Goal: Navigation & Orientation: Find specific page/section

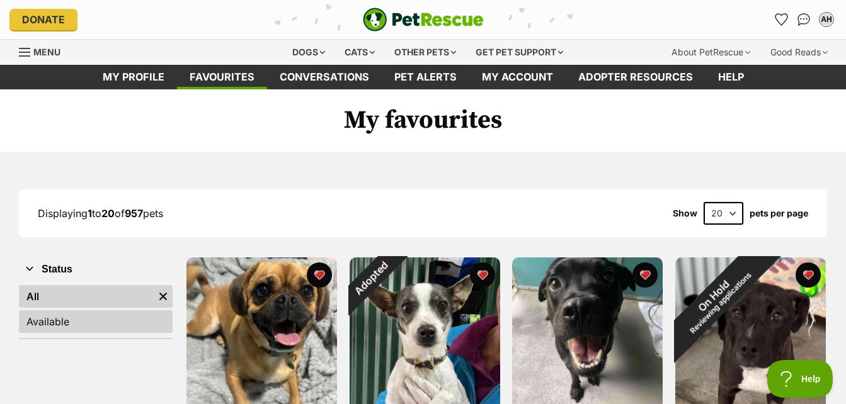
click at [56, 320] on link "Available" at bounding box center [96, 321] width 154 height 23
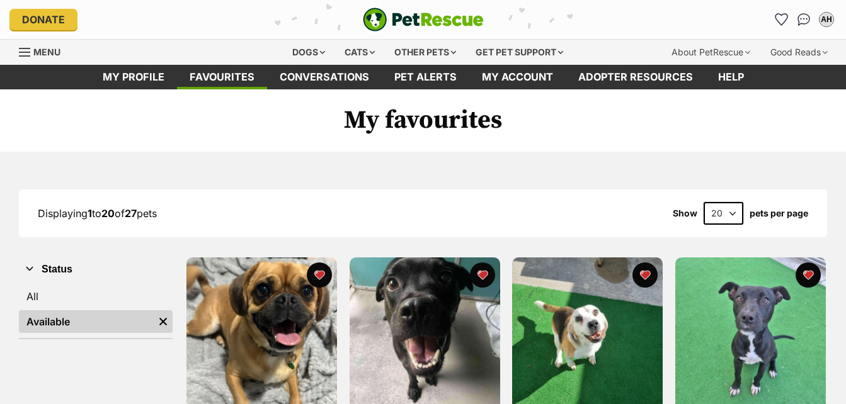
click at [730, 213] on select "20 40 60" at bounding box center [723, 213] width 40 height 23
select select "40"
click at [703, 202] on select "20 40 60" at bounding box center [723, 213] width 40 height 23
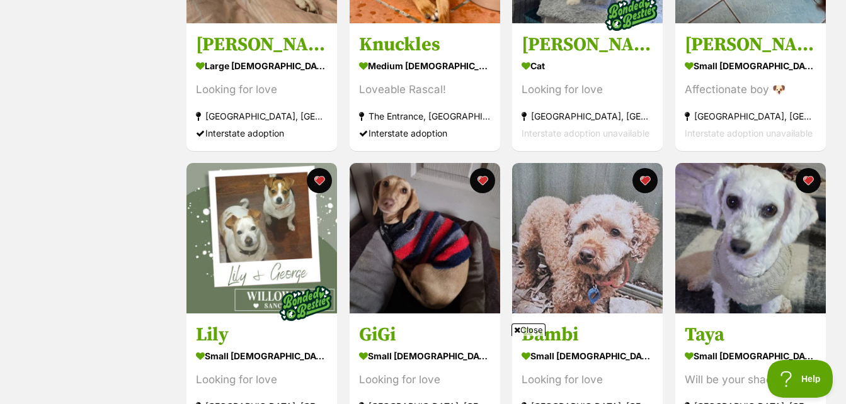
scroll to position [970, 0]
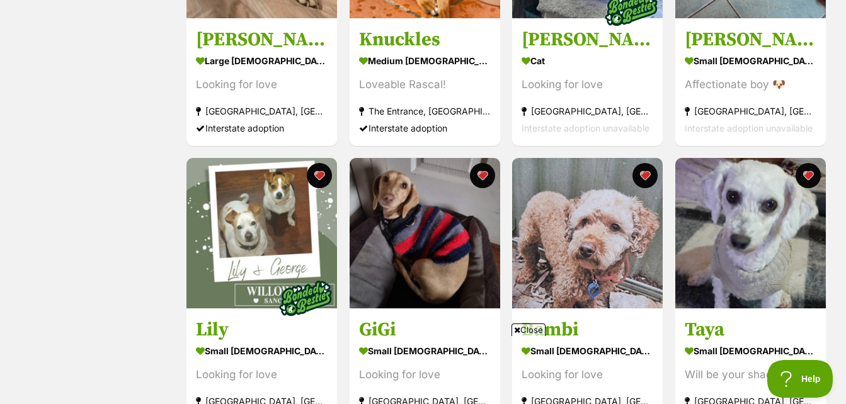
click at [525, 328] on span "Close" at bounding box center [528, 330] width 34 height 13
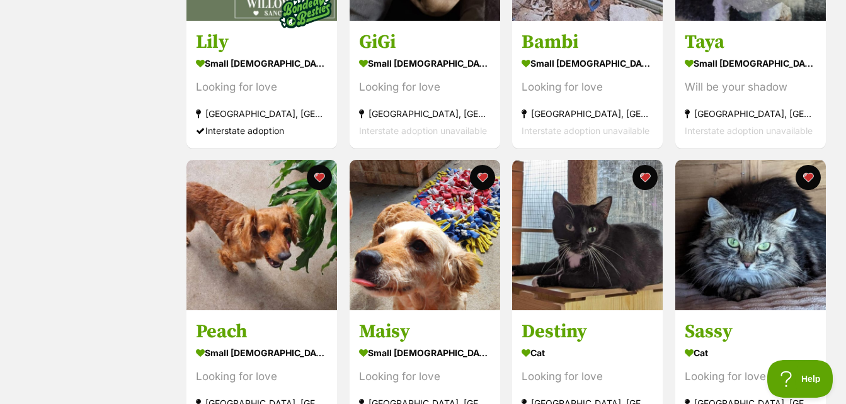
scroll to position [1205, 0]
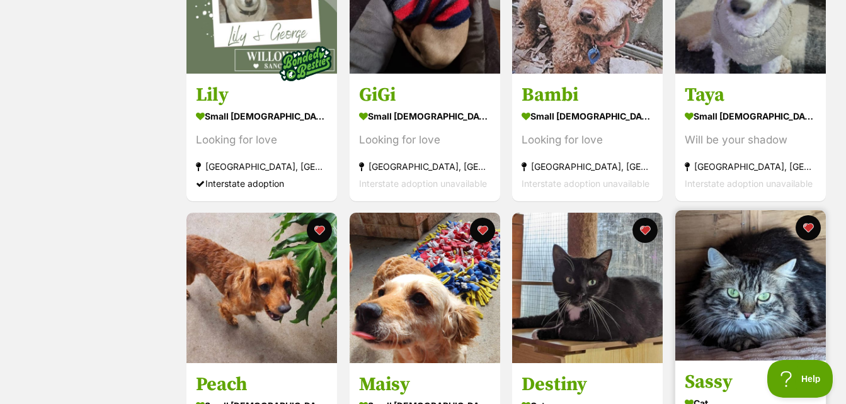
click at [727, 282] on img at bounding box center [750, 285] width 151 height 151
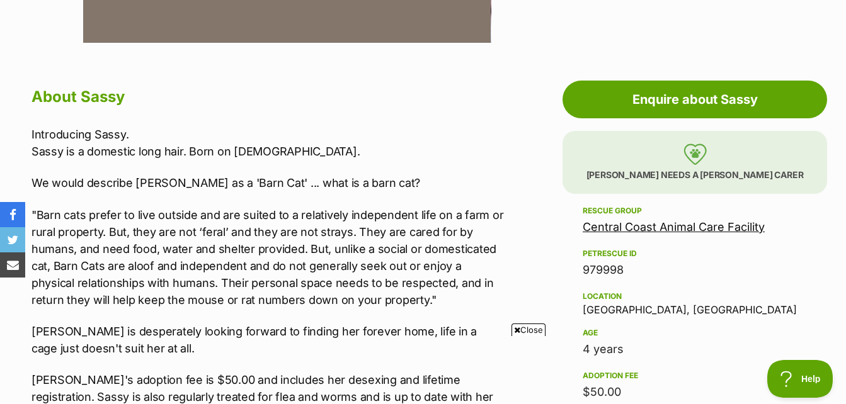
click at [619, 220] on link "Central Coast Animal Care Facility" at bounding box center [674, 226] width 182 height 13
